Goal: Find contact information: Obtain details needed to contact an individual or organization

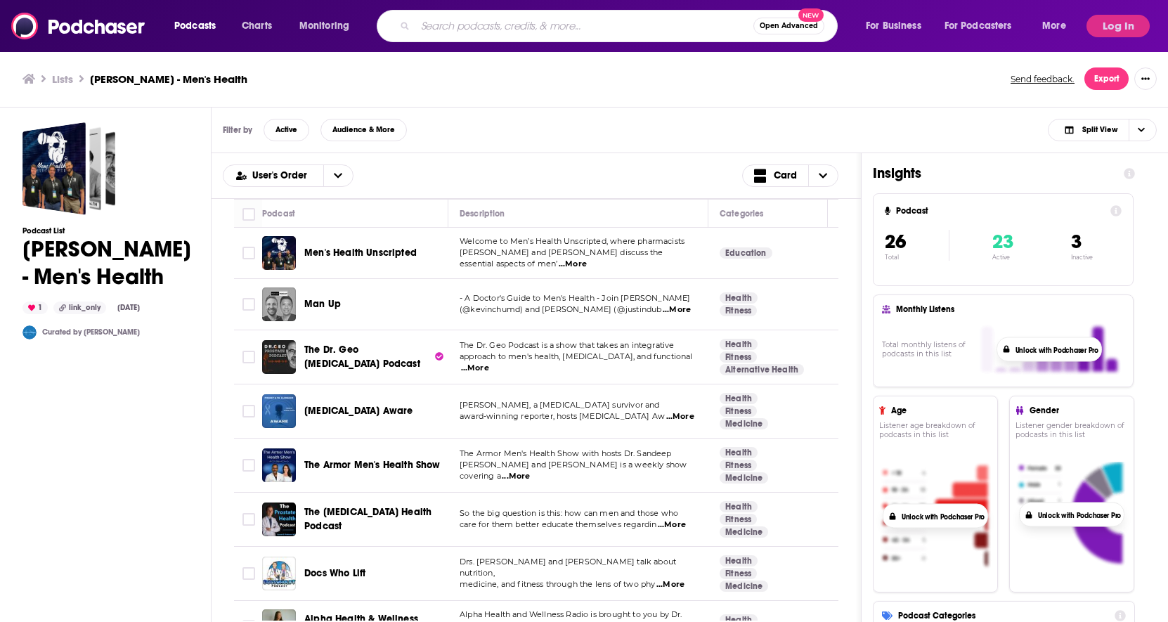
click at [473, 32] on input "Search podcasts, credits, & more..." at bounding box center [584, 26] width 338 height 22
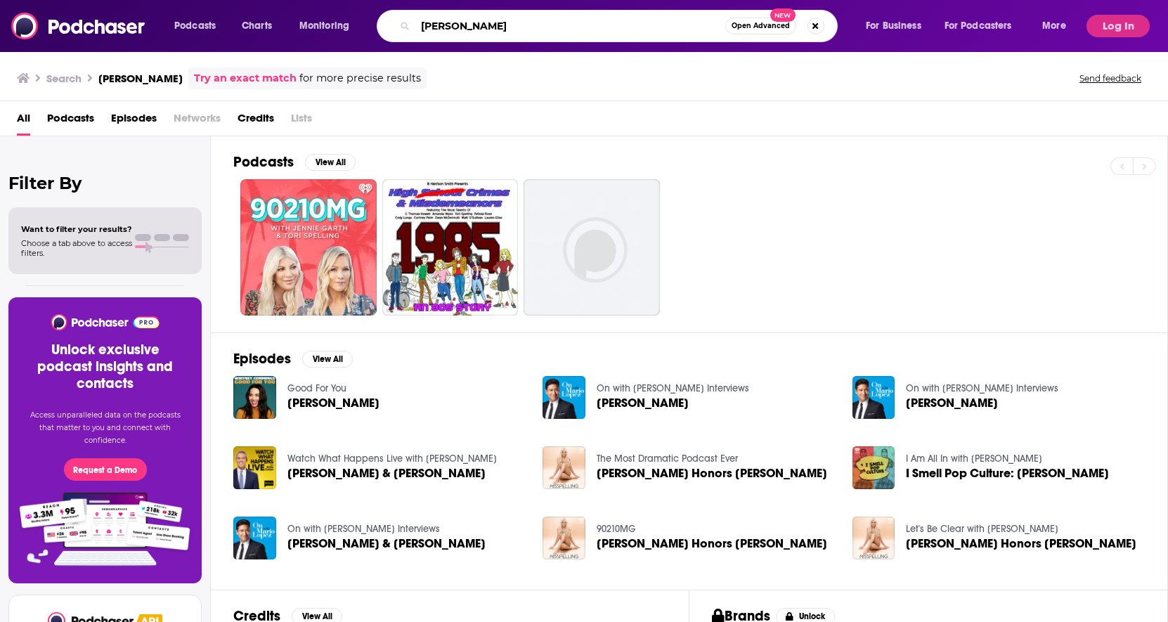
drag, startPoint x: 512, startPoint y: 30, endPoint x: 406, endPoint y: 23, distance: 106.3
click at [406, 23] on div "[PERSON_NAME] Open Advanced New" at bounding box center [607, 26] width 461 height 32
type input "misspelling"
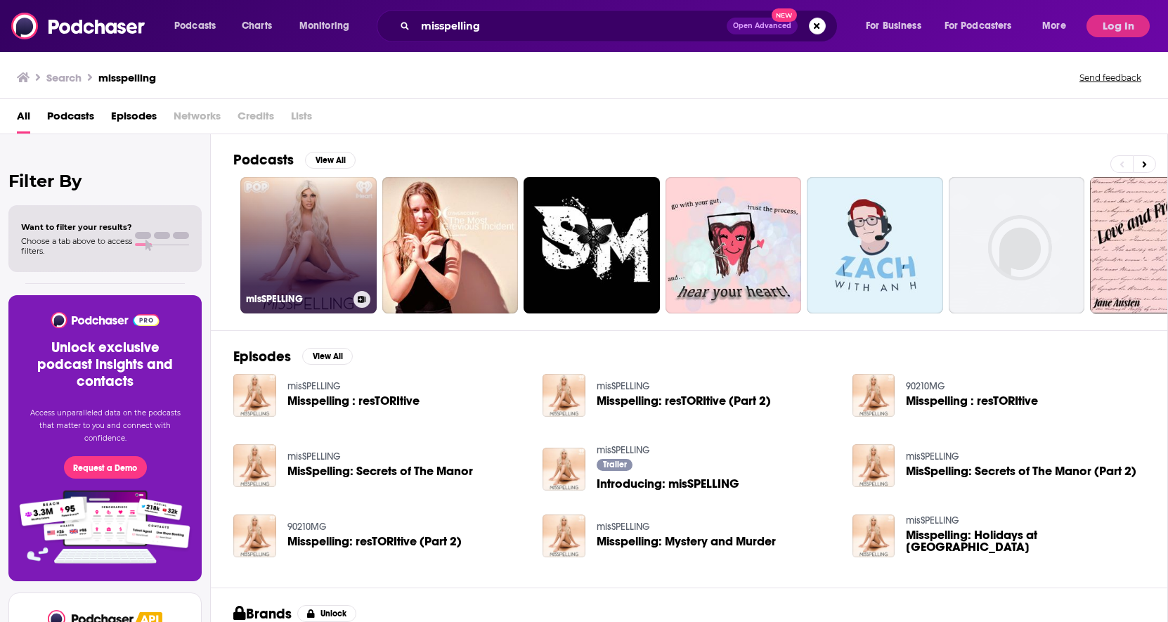
click at [313, 225] on link "misSPELLING" at bounding box center [308, 245] width 136 height 136
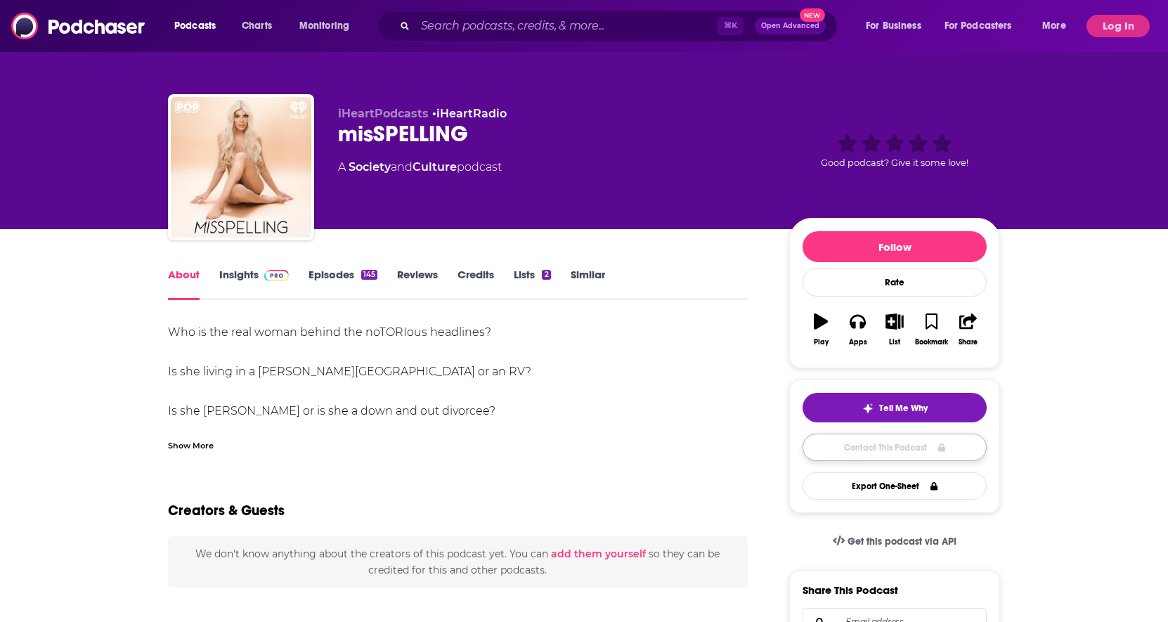
click at [923, 453] on link "Contact This Podcast" at bounding box center [895, 447] width 184 height 27
click at [1100, 22] on button "Log In" at bounding box center [1118, 26] width 63 height 22
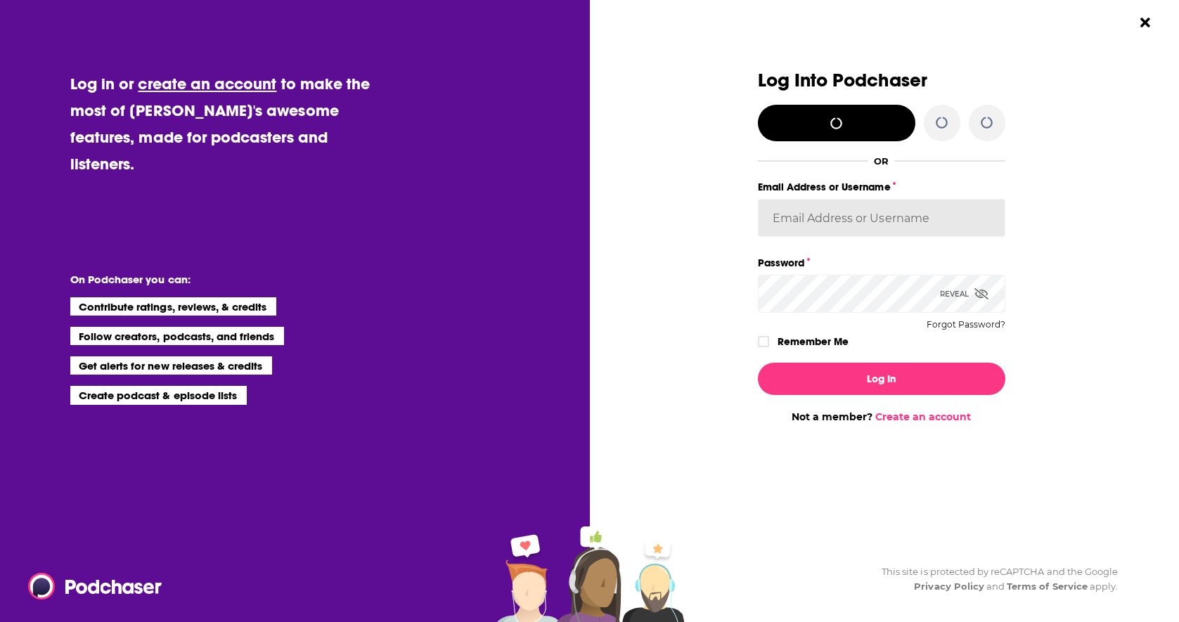
type input "[DEMOGRAPHIC_DATA]"
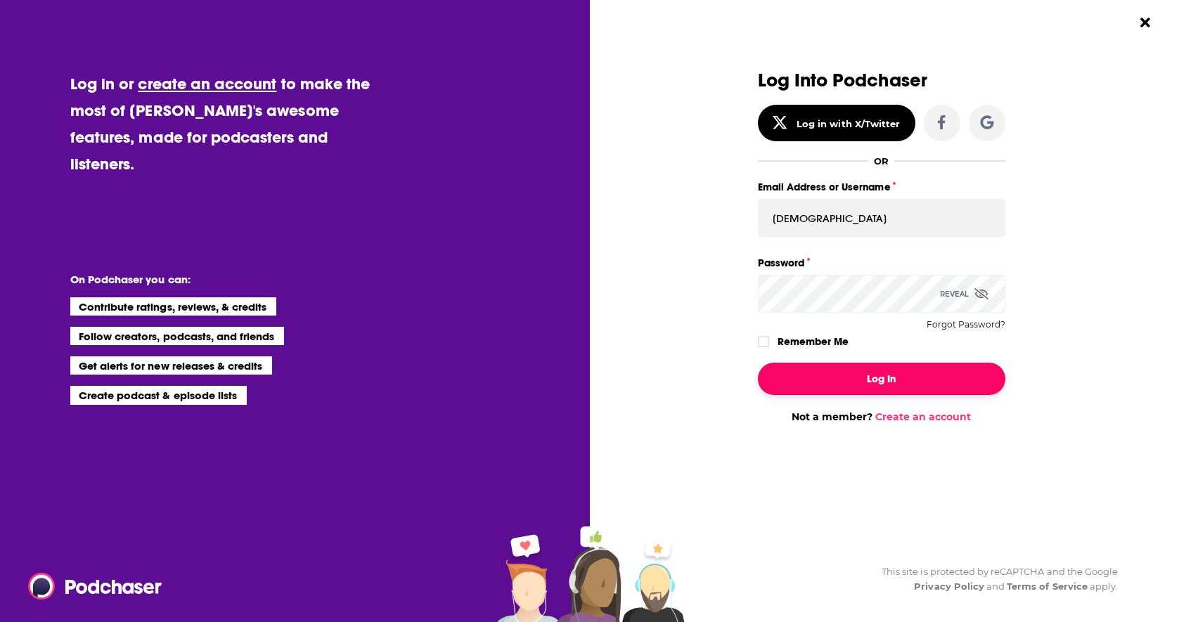
click at [876, 382] on button "Log In" at bounding box center [881, 379] width 247 height 32
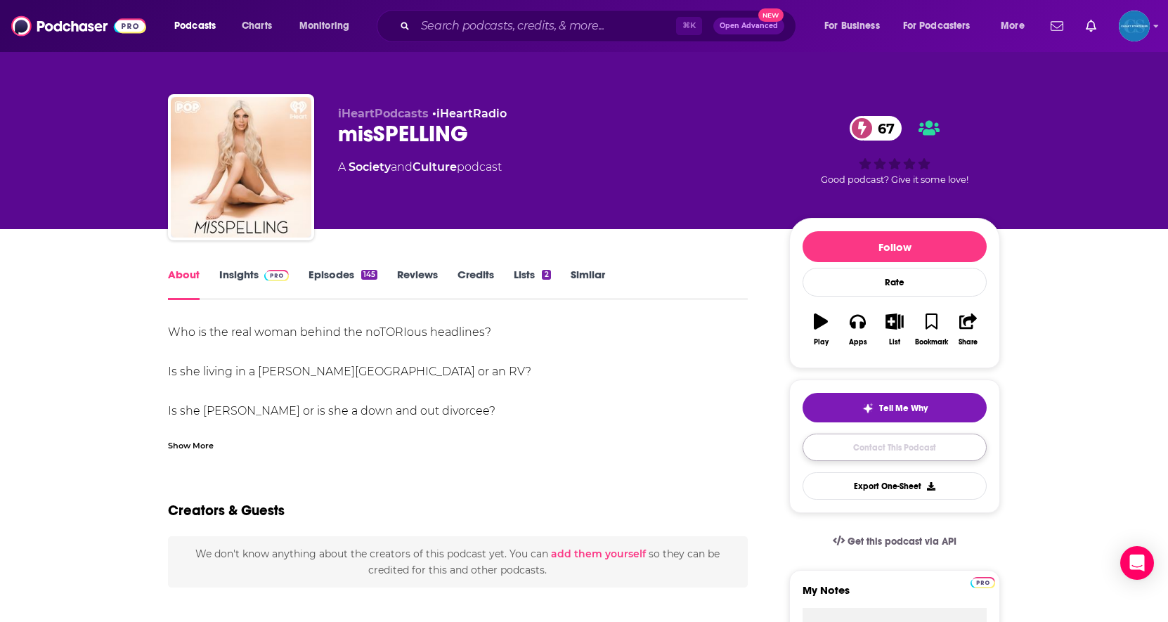
click at [881, 440] on link "Contact This Podcast" at bounding box center [895, 447] width 184 height 27
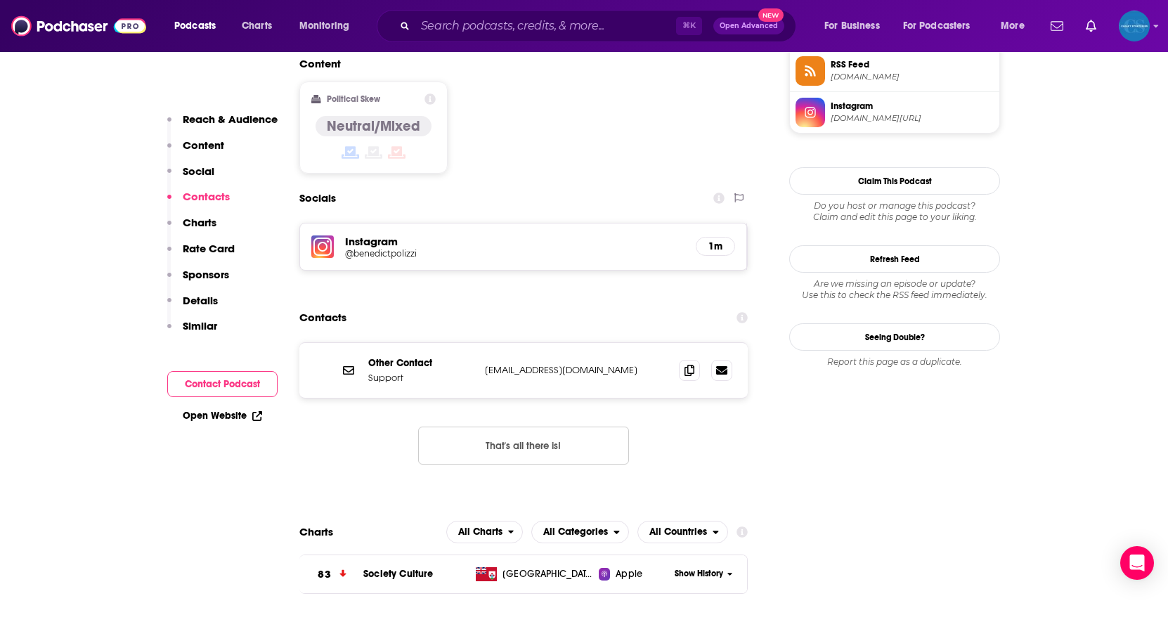
scroll to position [1074, 0]
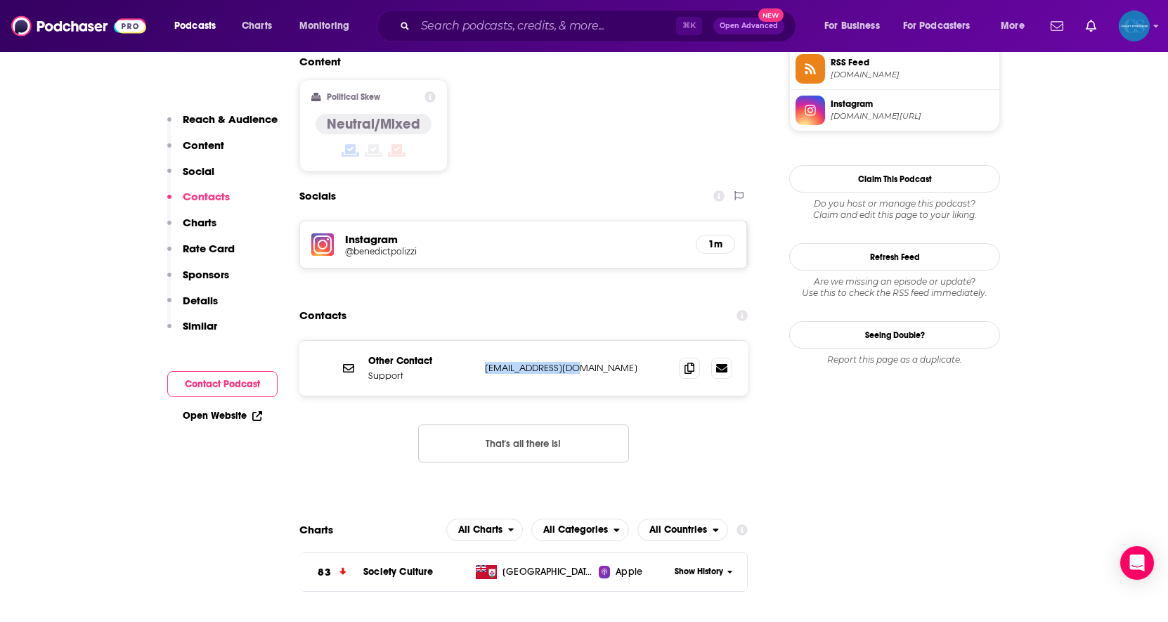
drag, startPoint x: 486, startPoint y: 313, endPoint x: 569, endPoint y: 318, distance: 83.0
click at [569, 362] on p "[EMAIL_ADDRESS][DOMAIN_NAME]" at bounding box center [576, 368] width 183 height 12
copy p "[EMAIL_ADDRESS][DOMAIN_NAME]"
